Goal: Task Accomplishment & Management: Manage account settings

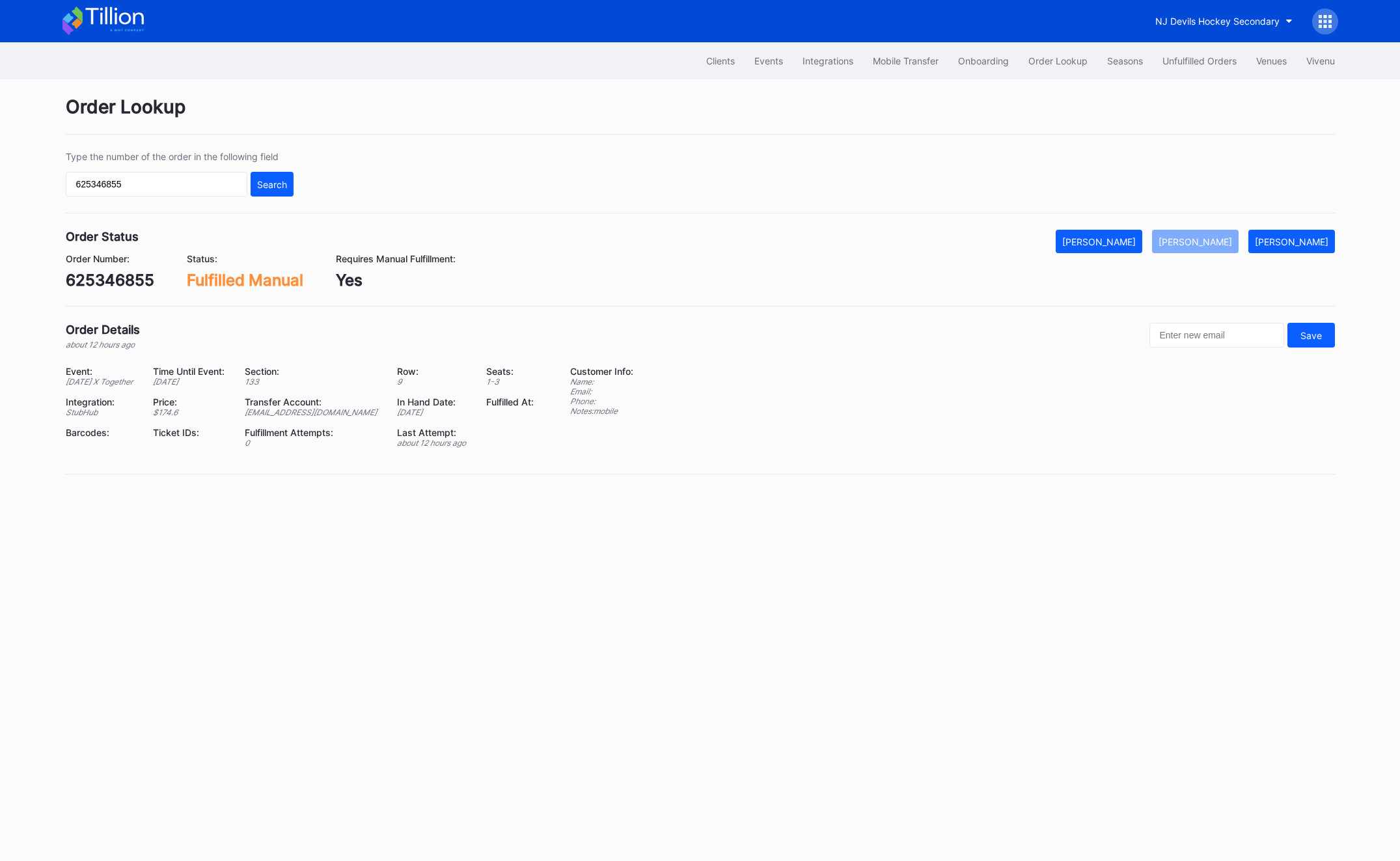
click at [1205, 38] on div "NJ Devils Hockey Secondary" at bounding box center [700, 21] width 1302 height 42
click at [1203, 50] on button "Unfulfilled Orders" at bounding box center [1200, 61] width 94 height 24
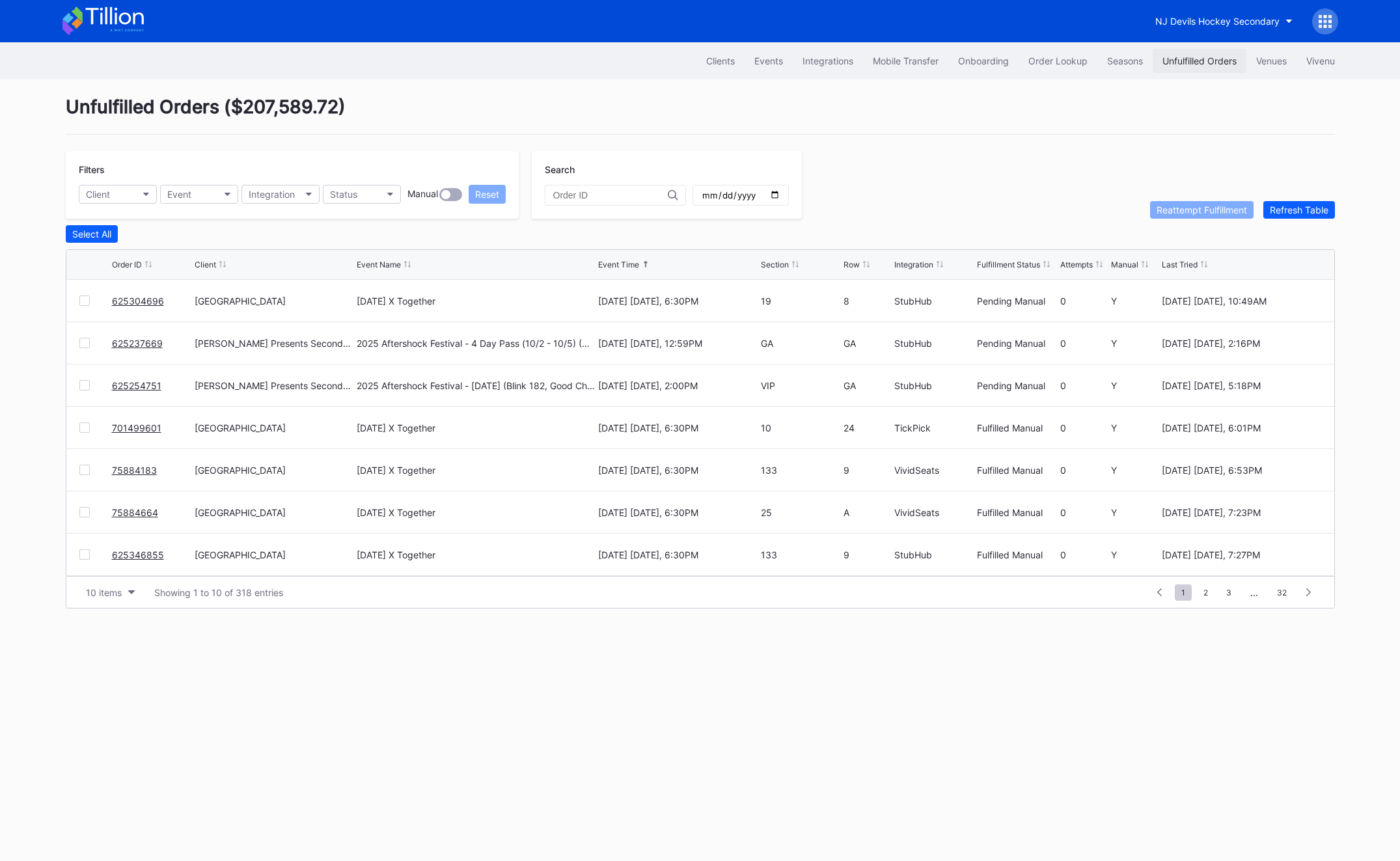
click at [1189, 58] on div "Unfulfilled Orders" at bounding box center [1199, 61] width 74 height 11
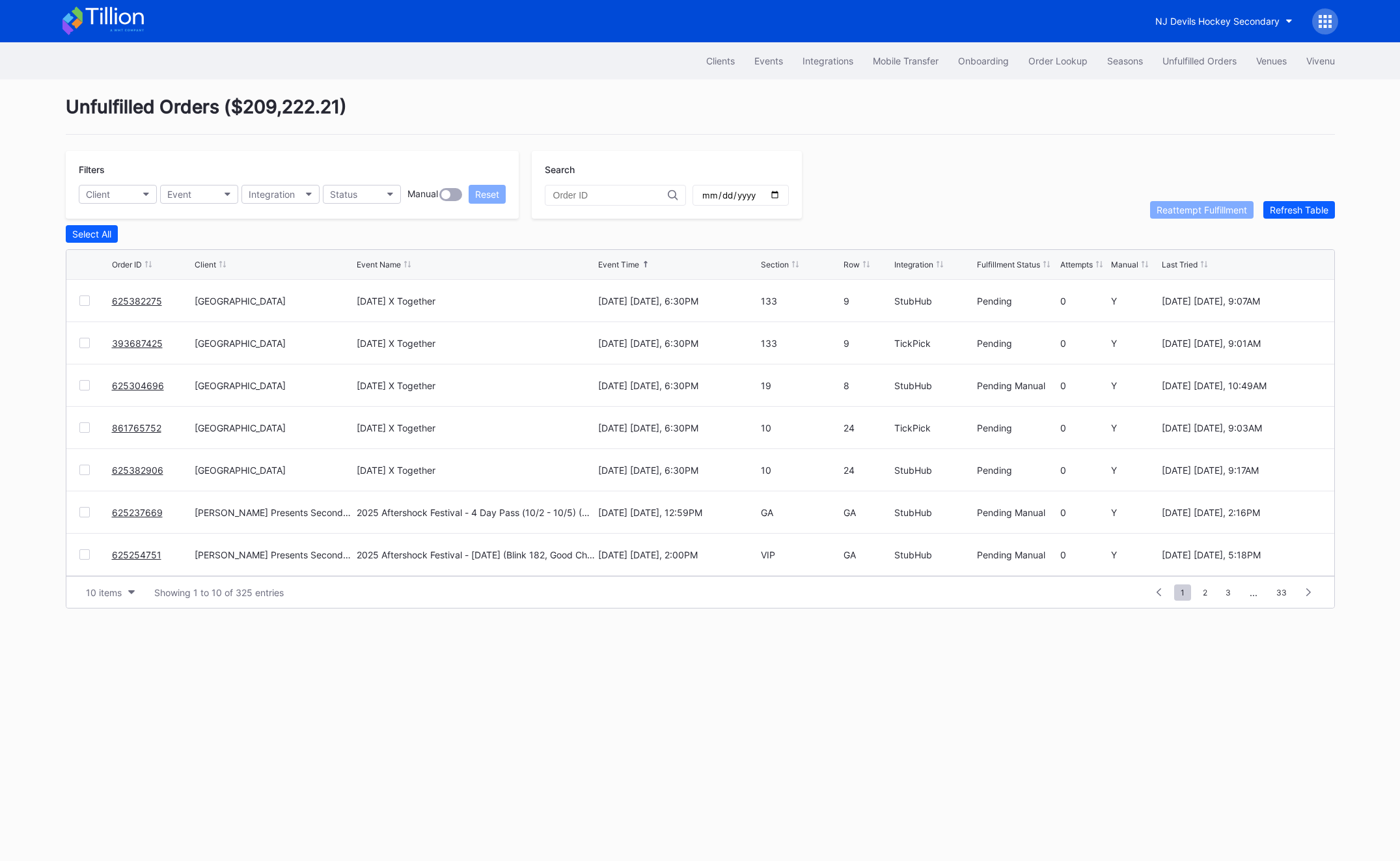
click at [130, 296] on link "625382275" at bounding box center [137, 301] width 50 height 11
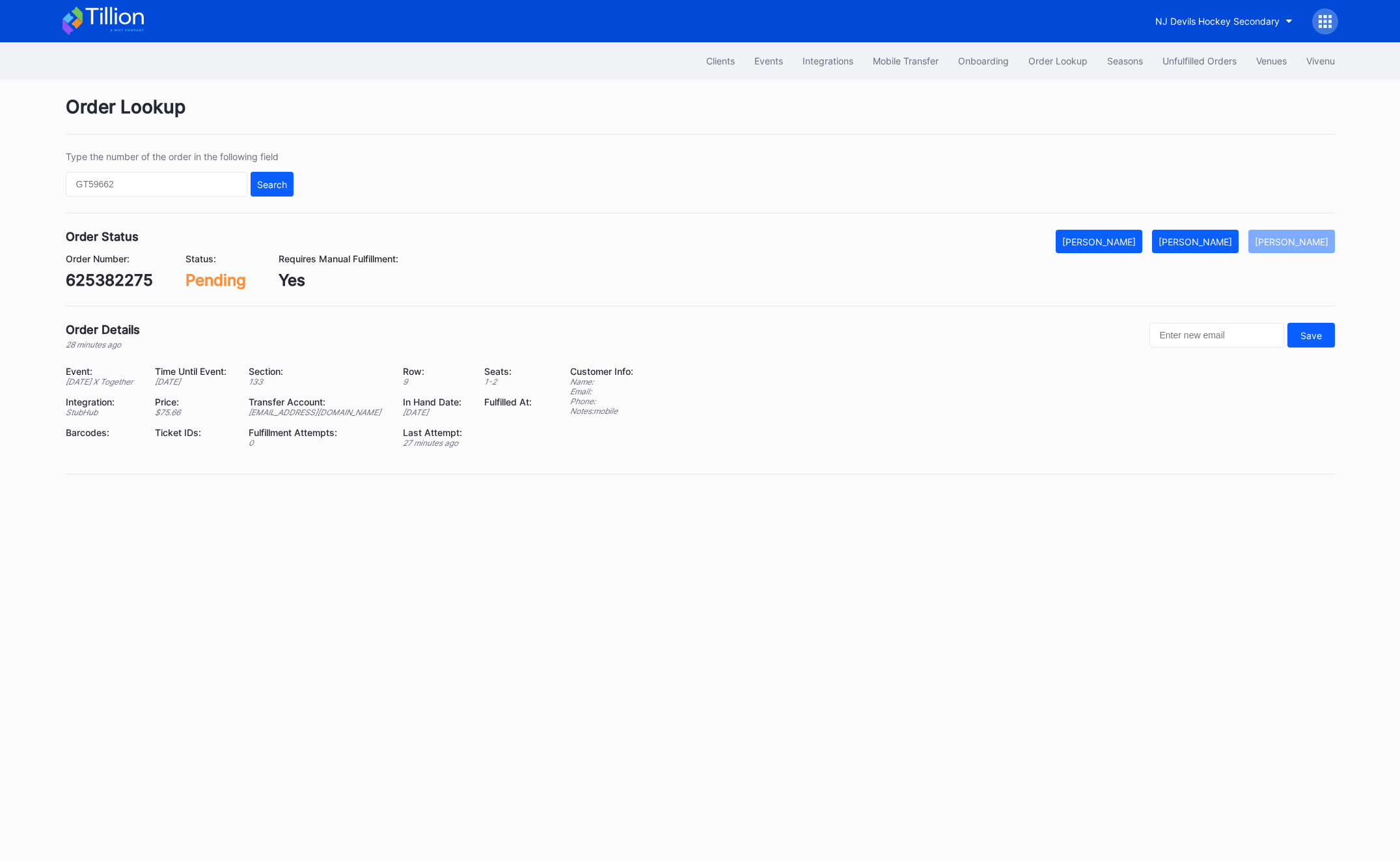
click at [89, 280] on div "625382275" at bounding box center [109, 280] width 88 height 19
copy div "625382275"
click at [103, 273] on div "625382275" at bounding box center [109, 280] width 88 height 19
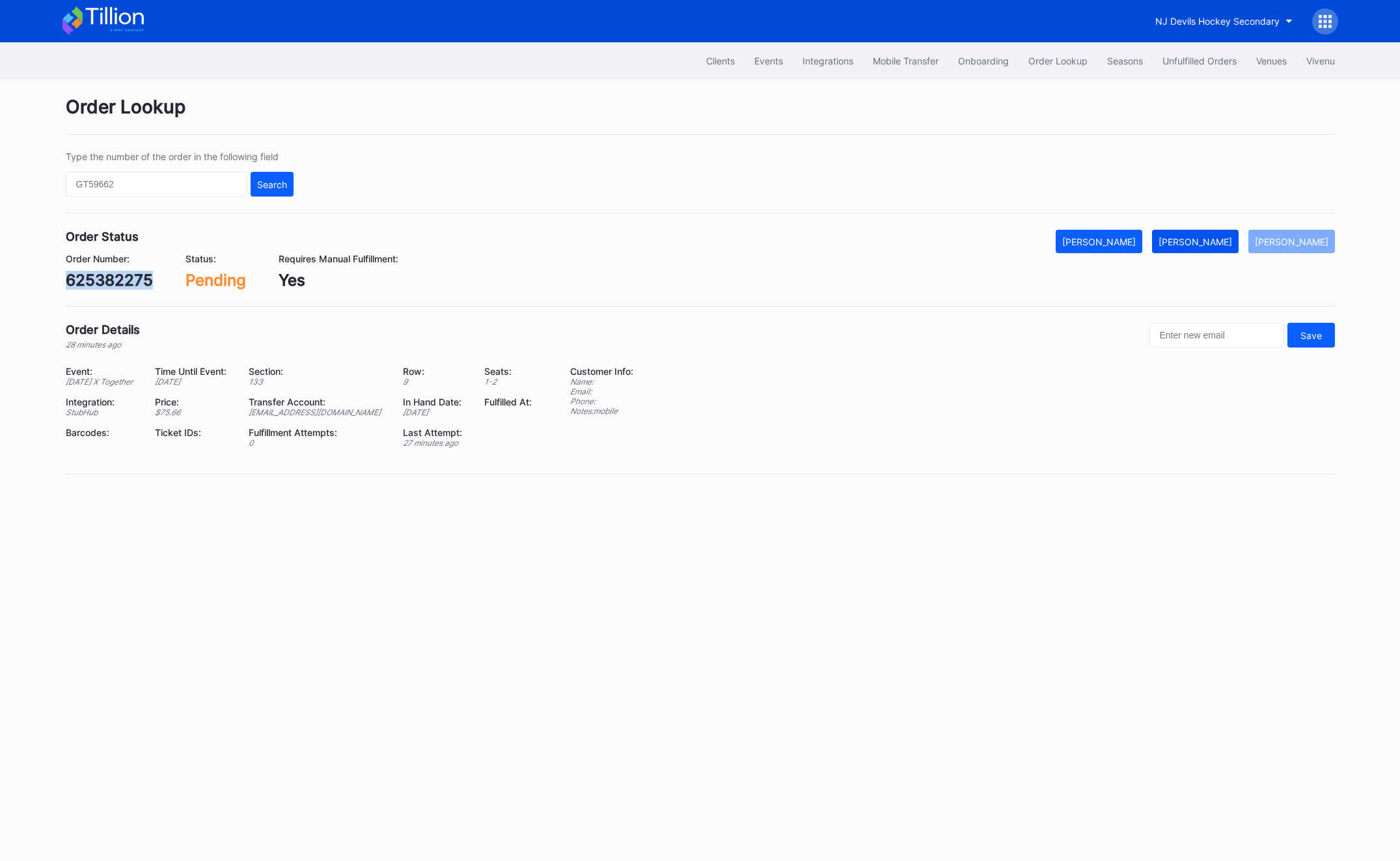
click at [1207, 244] on div "[PERSON_NAME]" at bounding box center [1196, 242] width 73 height 11
click at [1200, 67] on button "Unfulfilled Orders" at bounding box center [1200, 61] width 94 height 24
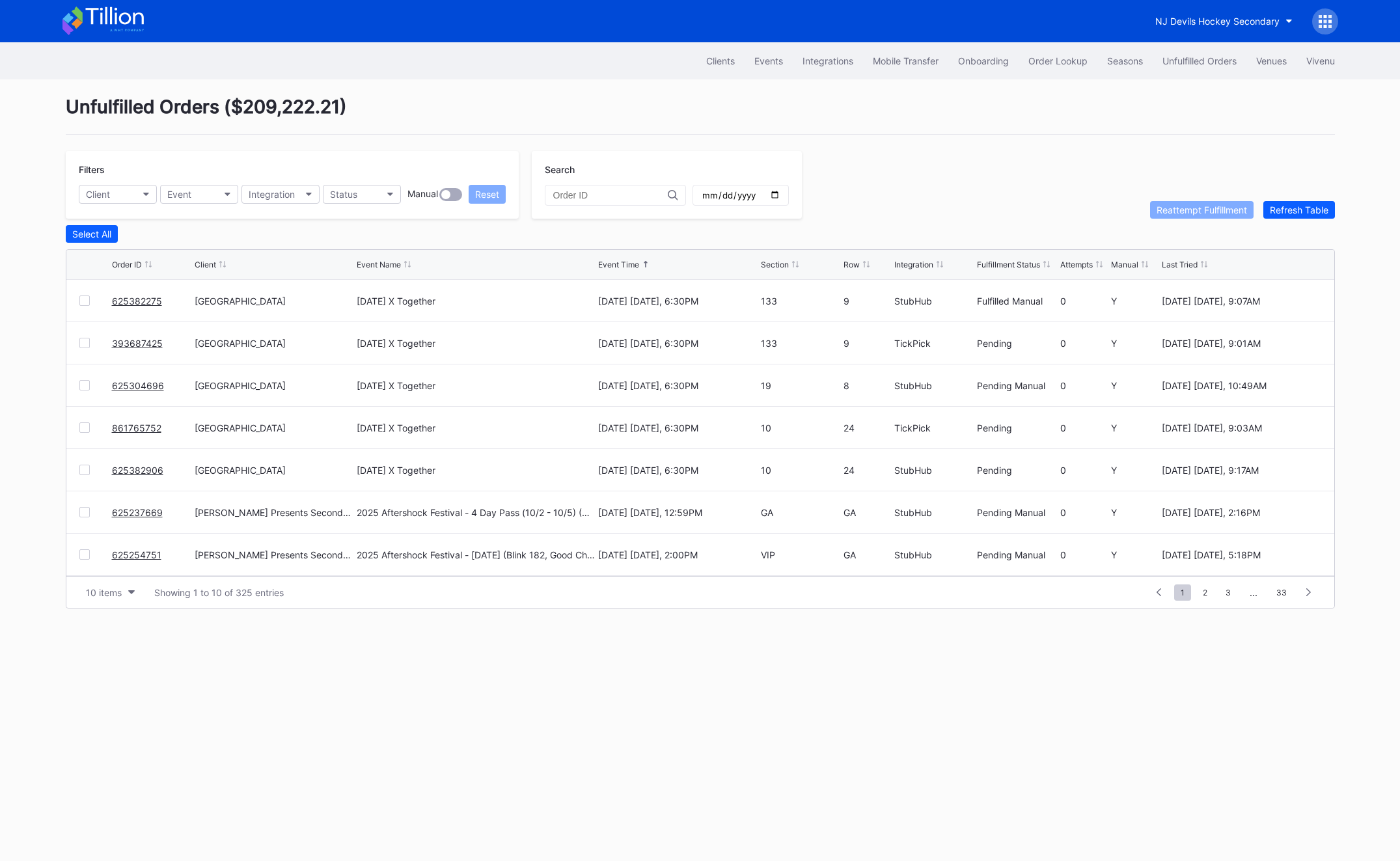
click at [120, 340] on link "393687425" at bounding box center [137, 343] width 51 height 11
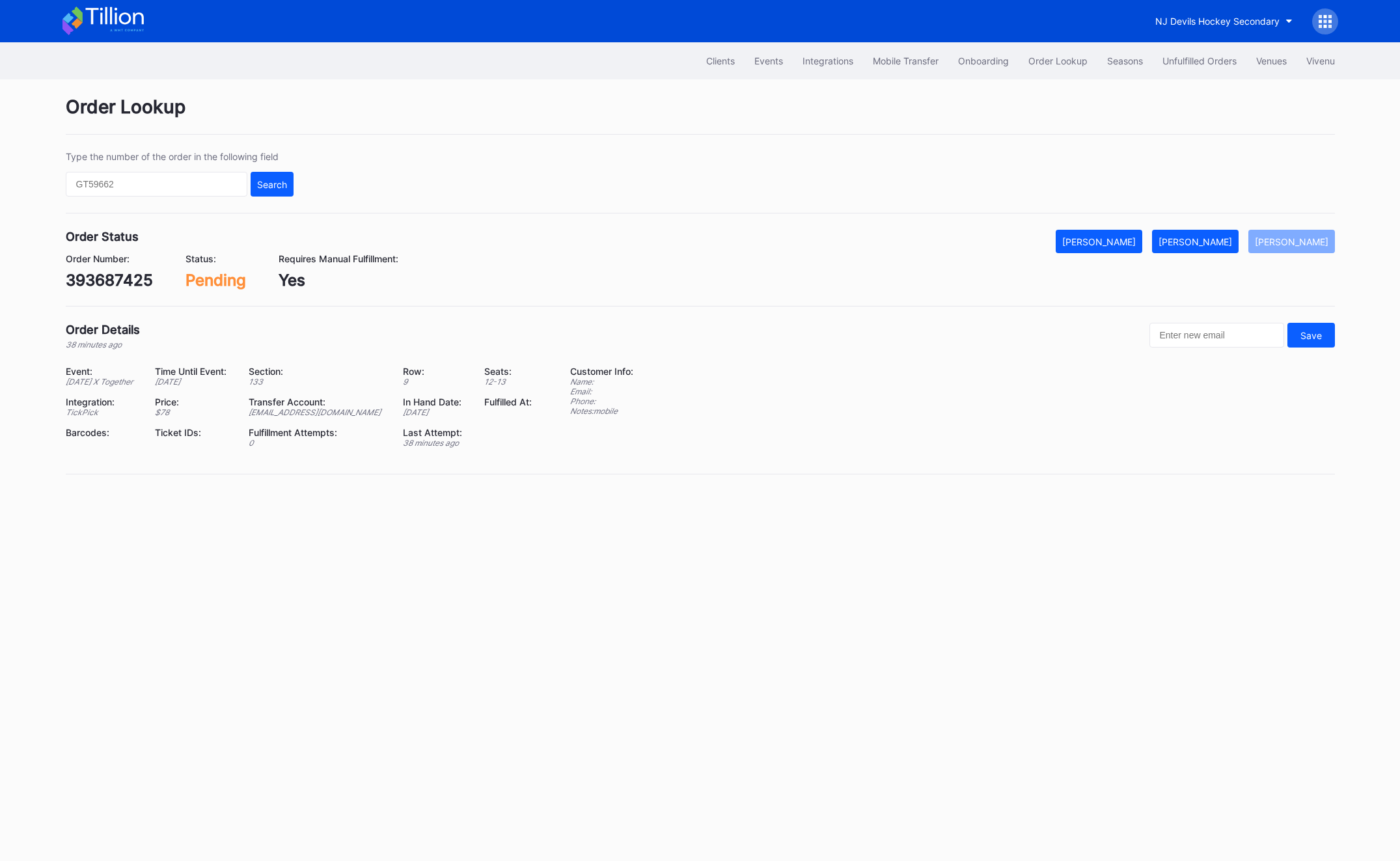
click at [106, 279] on div "393687425" at bounding box center [109, 280] width 88 height 19
copy div "393687425"
click at [1224, 239] on div "[PERSON_NAME]" at bounding box center [1196, 242] width 73 height 11
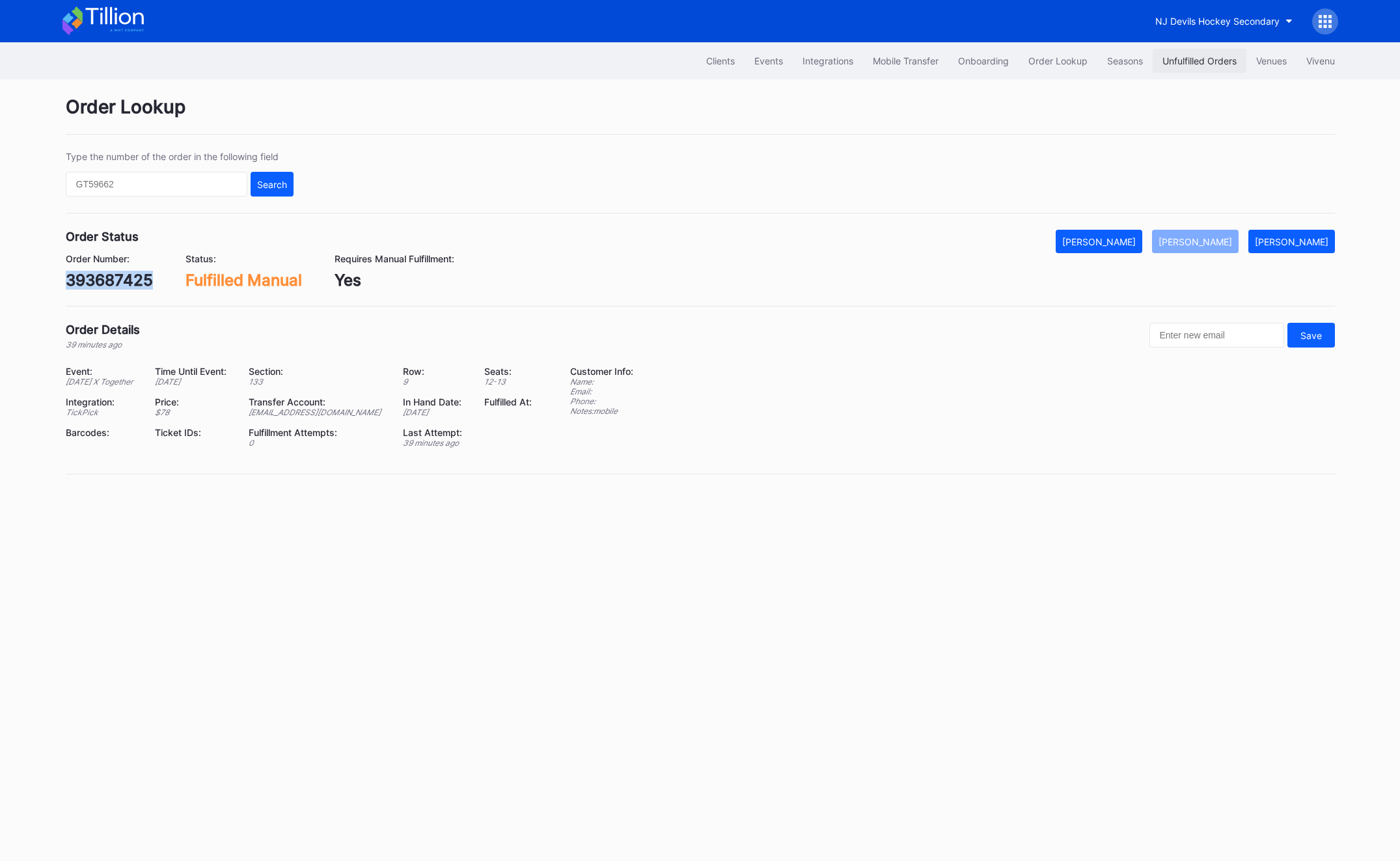
click at [1198, 64] on div "Unfulfilled Orders" at bounding box center [1199, 61] width 74 height 11
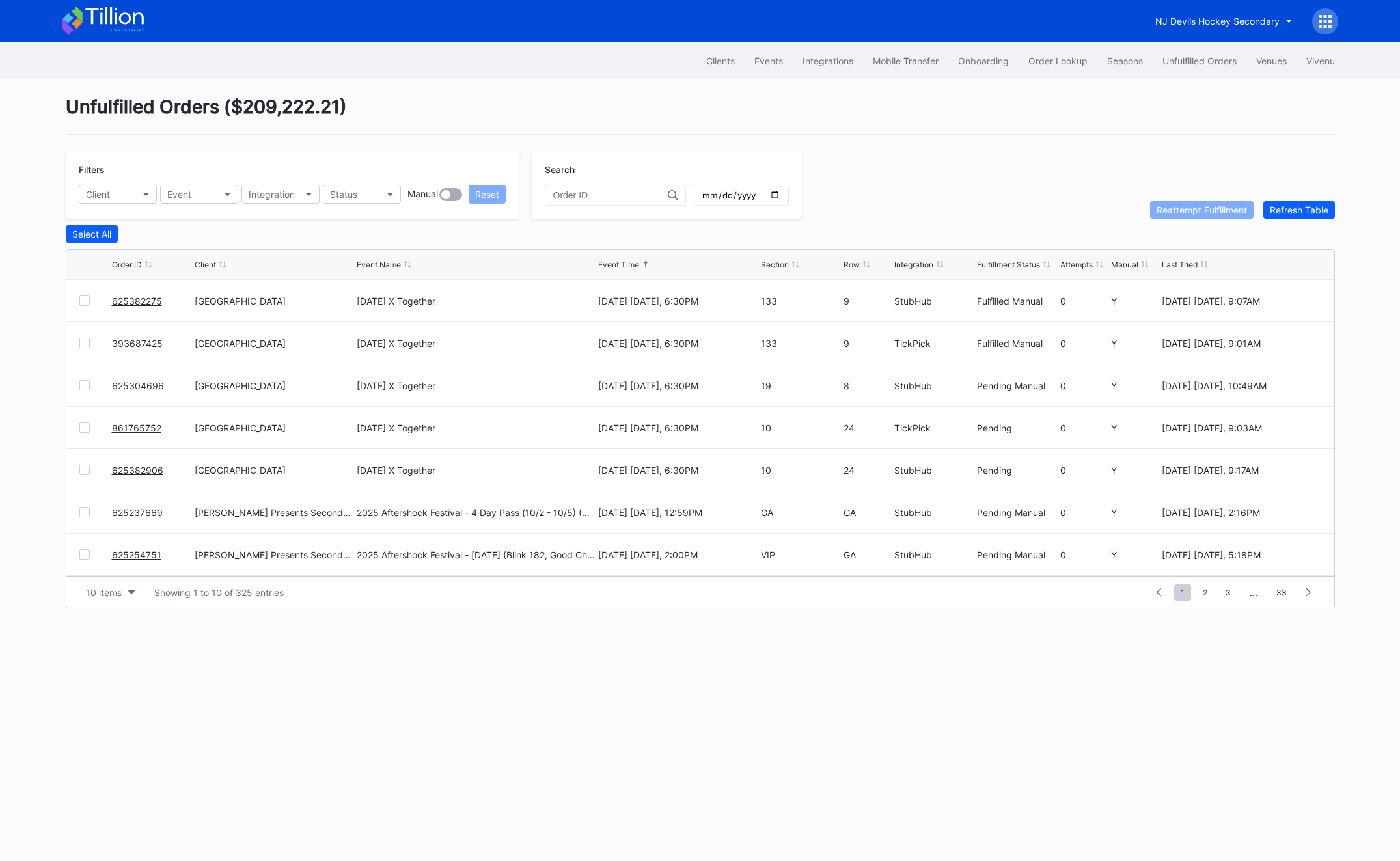
click at [141, 427] on link "861765752" at bounding box center [137, 428] width 50 height 11
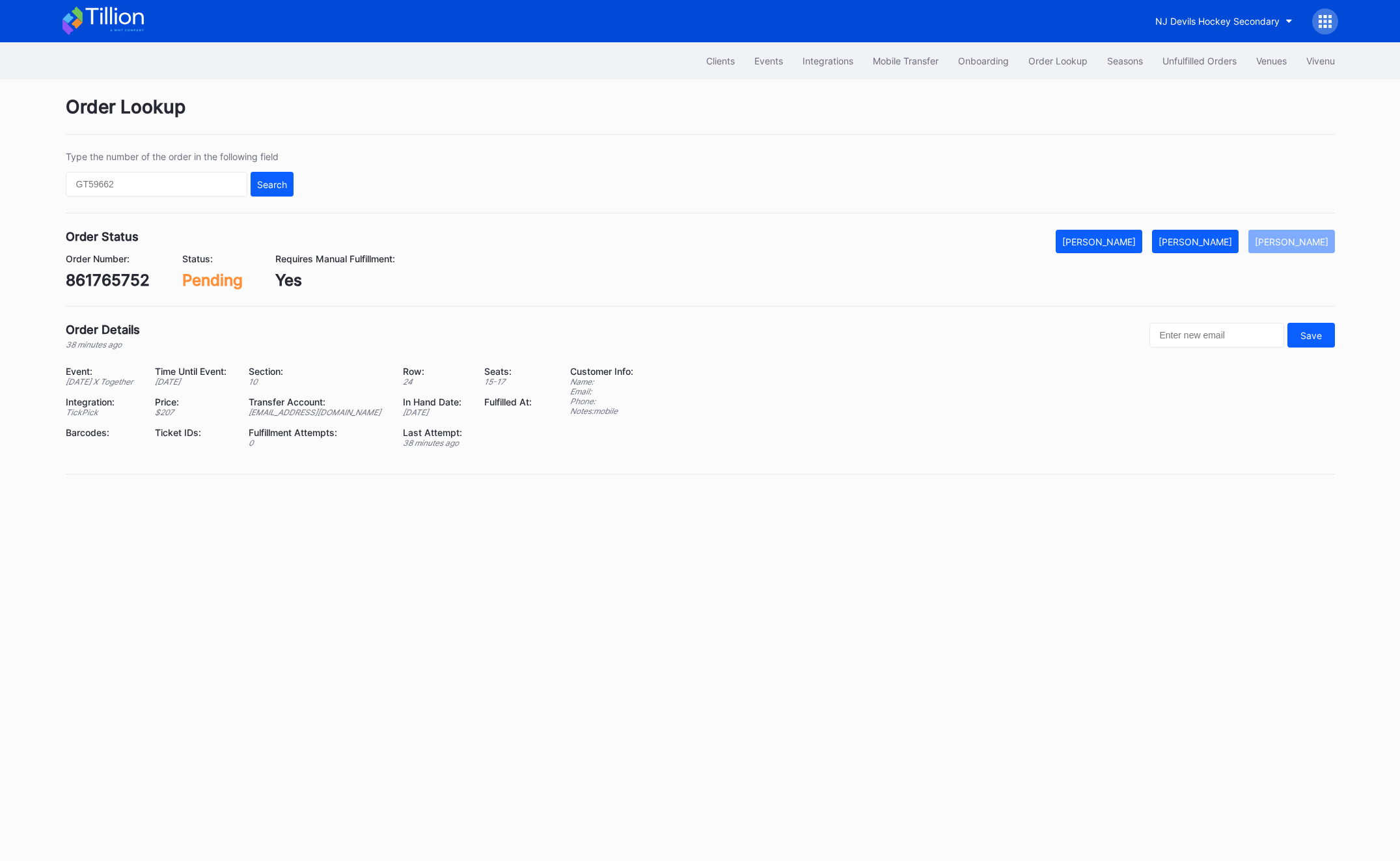
click at [106, 281] on div "861765752" at bounding box center [107, 280] width 84 height 19
copy div "861765752"
click at [1215, 244] on div "[PERSON_NAME]" at bounding box center [1196, 242] width 73 height 11
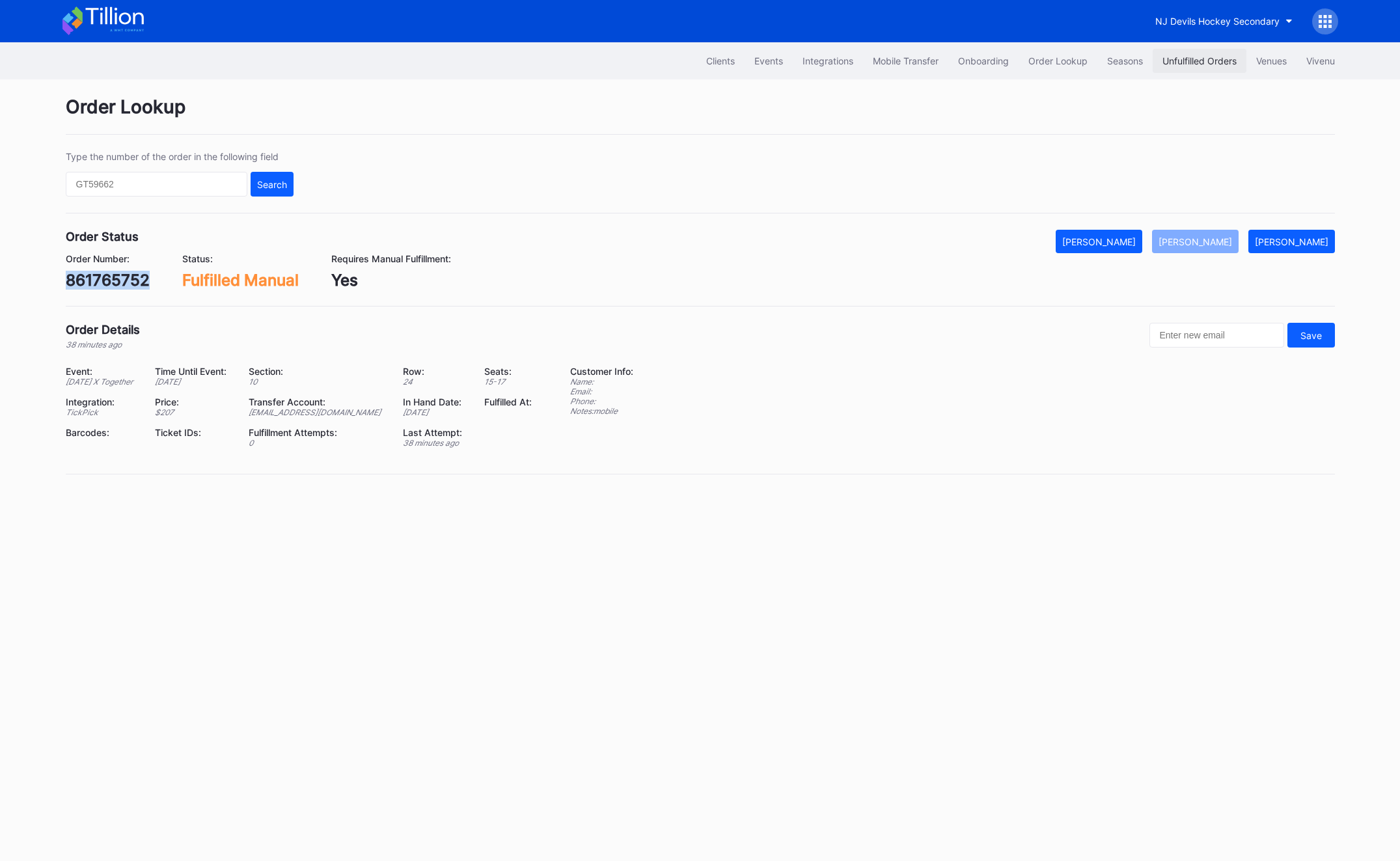
click at [1204, 56] on div "Unfulfilled Orders" at bounding box center [1199, 61] width 74 height 11
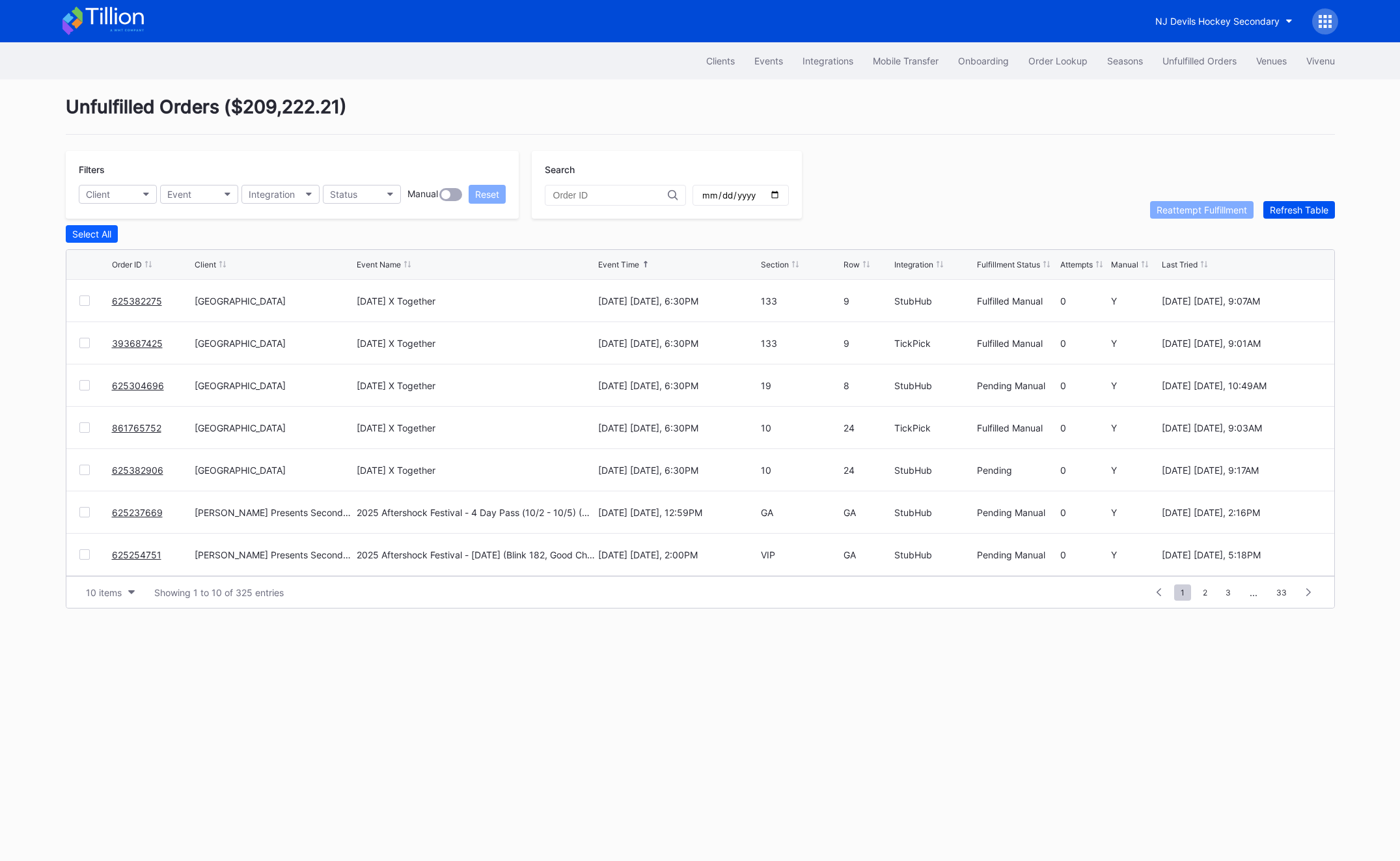
click at [1270, 210] on div "Refresh Table" at bounding box center [1299, 210] width 58 height 11
click at [1301, 202] on button "Refresh Table" at bounding box center [1299, 210] width 72 height 18
click at [123, 338] on link "75891023" at bounding box center [134, 343] width 44 height 11
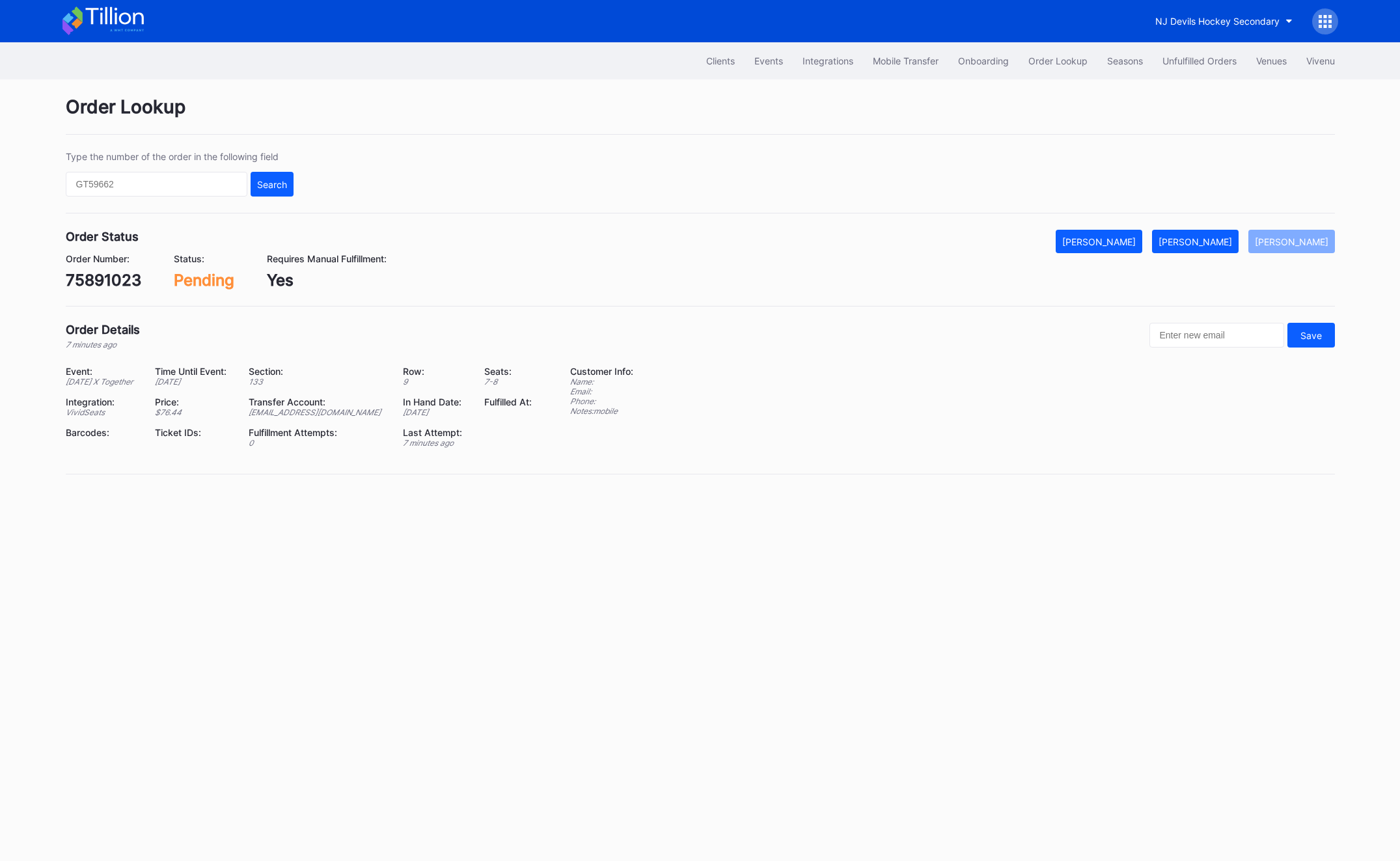
click at [72, 275] on div "75891023" at bounding box center [104, 280] width 75 height 19
copy div "75891023"
